Goal: Check status

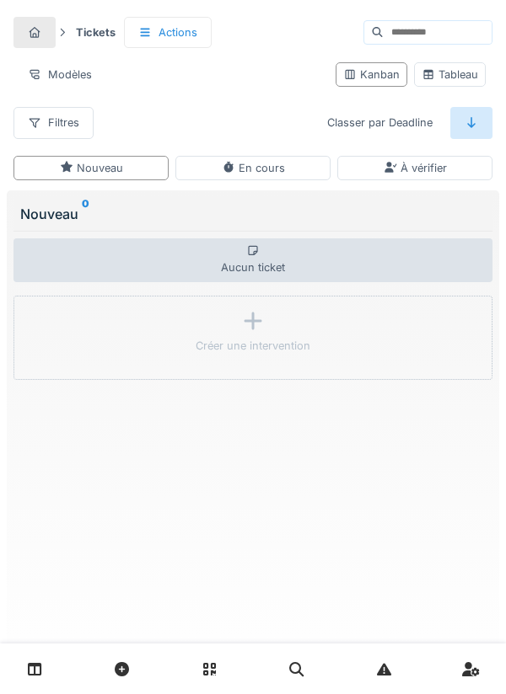
click at [41, 666] on icon at bounding box center [35, 669] width 14 height 14
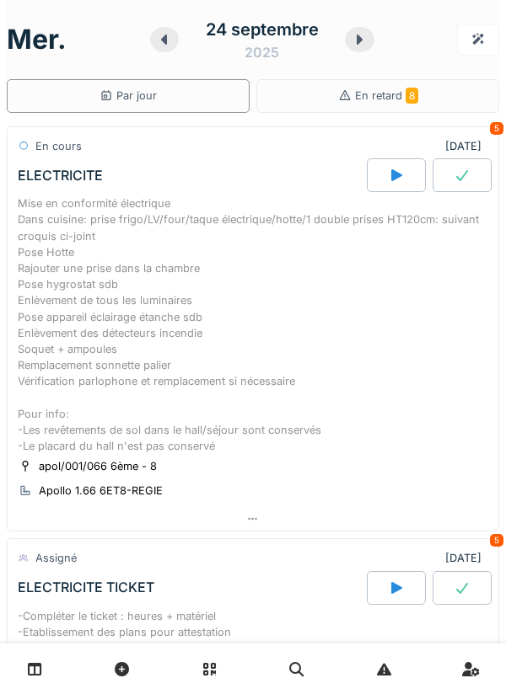
click at [355, 44] on icon at bounding box center [359, 39] width 17 height 13
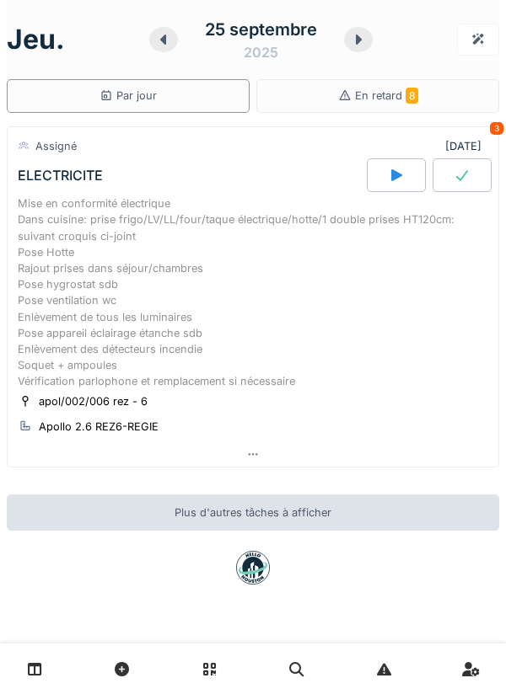
click at [389, 176] on icon at bounding box center [396, 175] width 17 height 13
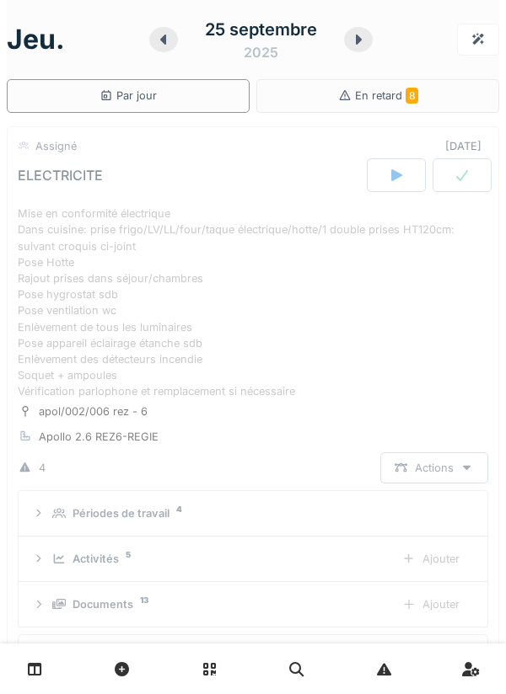
scroll to position [59, 0]
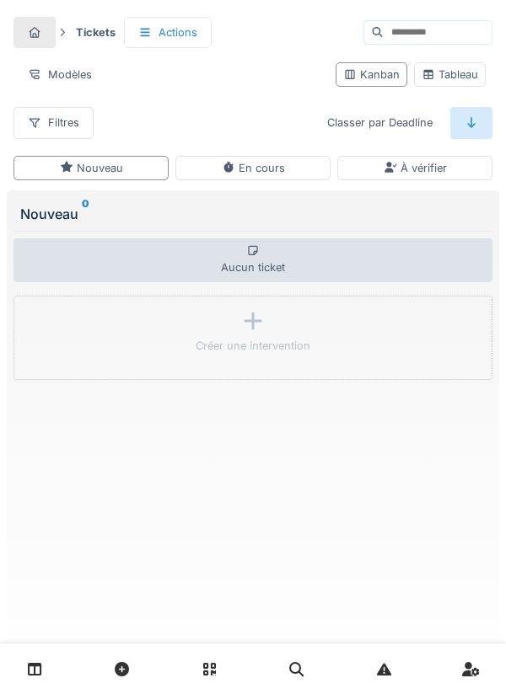
click at [49, 663] on link at bounding box center [34, 670] width 43 height 40
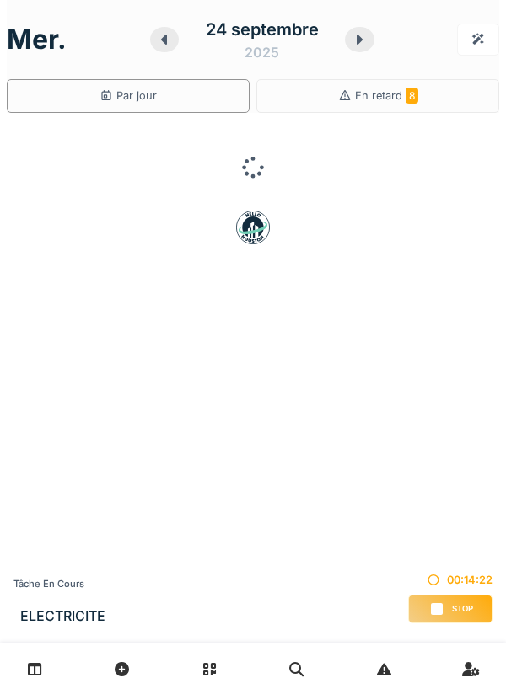
click at [370, 36] on div at bounding box center [359, 39] width 29 height 25
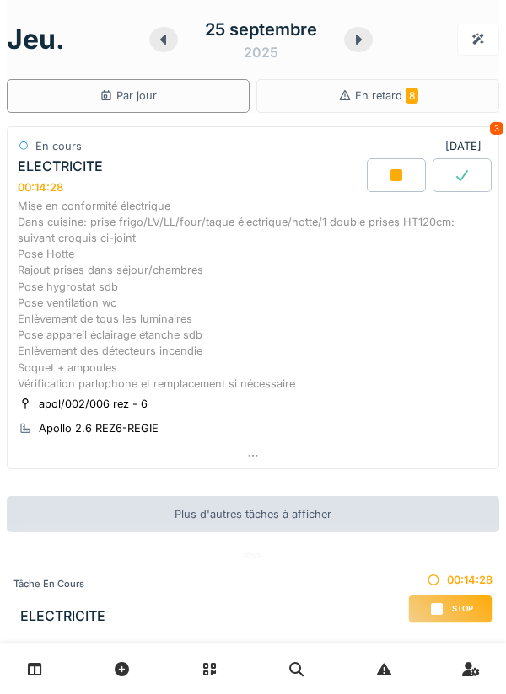
click at [177, 308] on div "Mise en conformité électrique Dans cuisine: prise frigo/LV/LL/four/taque électr…" at bounding box center [253, 295] width 470 height 194
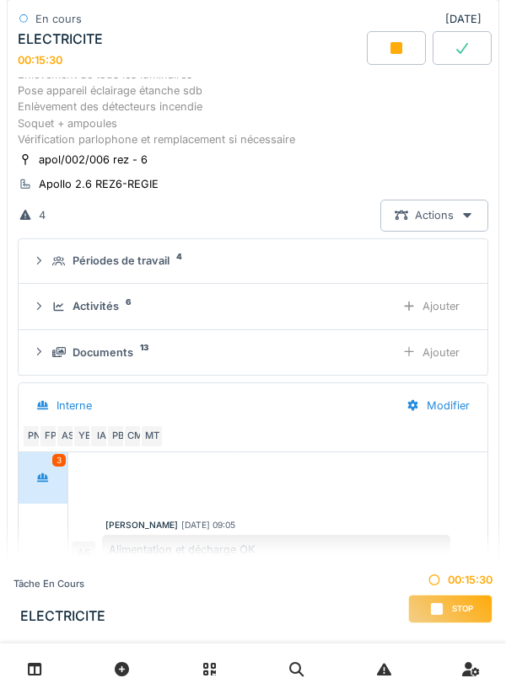
scroll to position [261, 0]
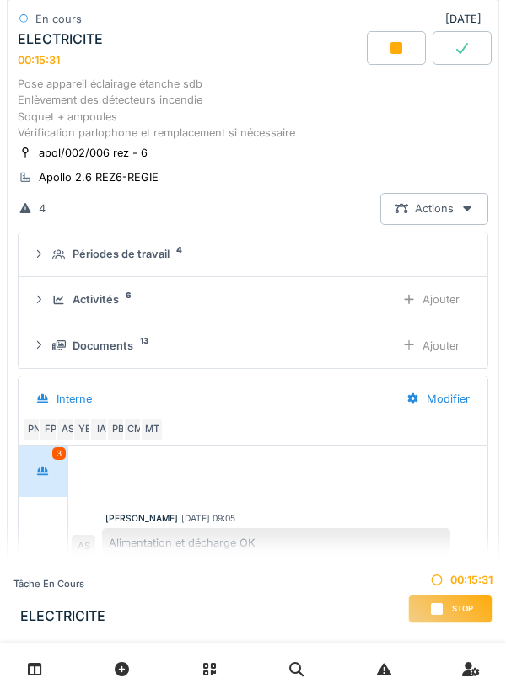
click at [212, 340] on div "Documents 13" at bounding box center [216, 346] width 329 height 16
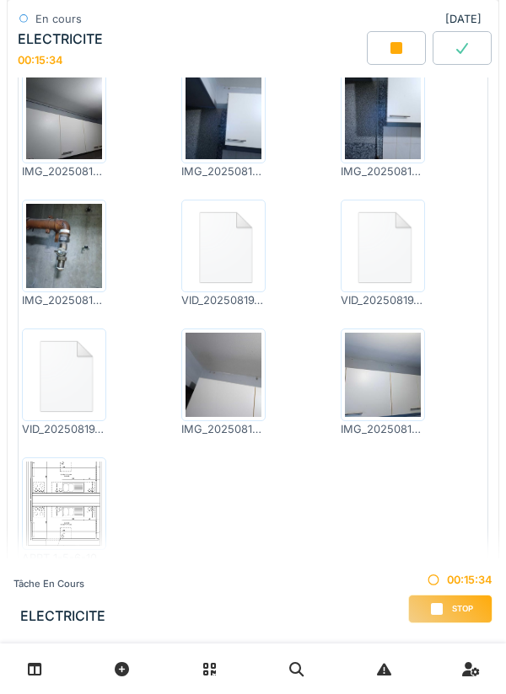
scroll to position [705, 0]
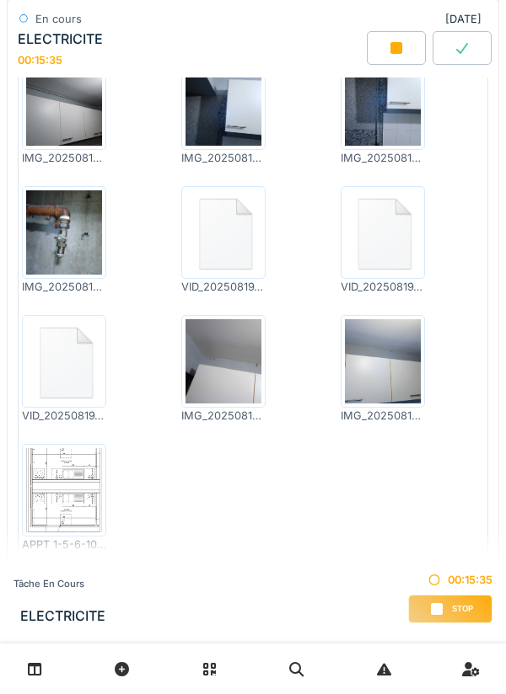
click at [71, 477] on img at bounding box center [64, 490] width 76 height 84
